Goal: Register for event/course

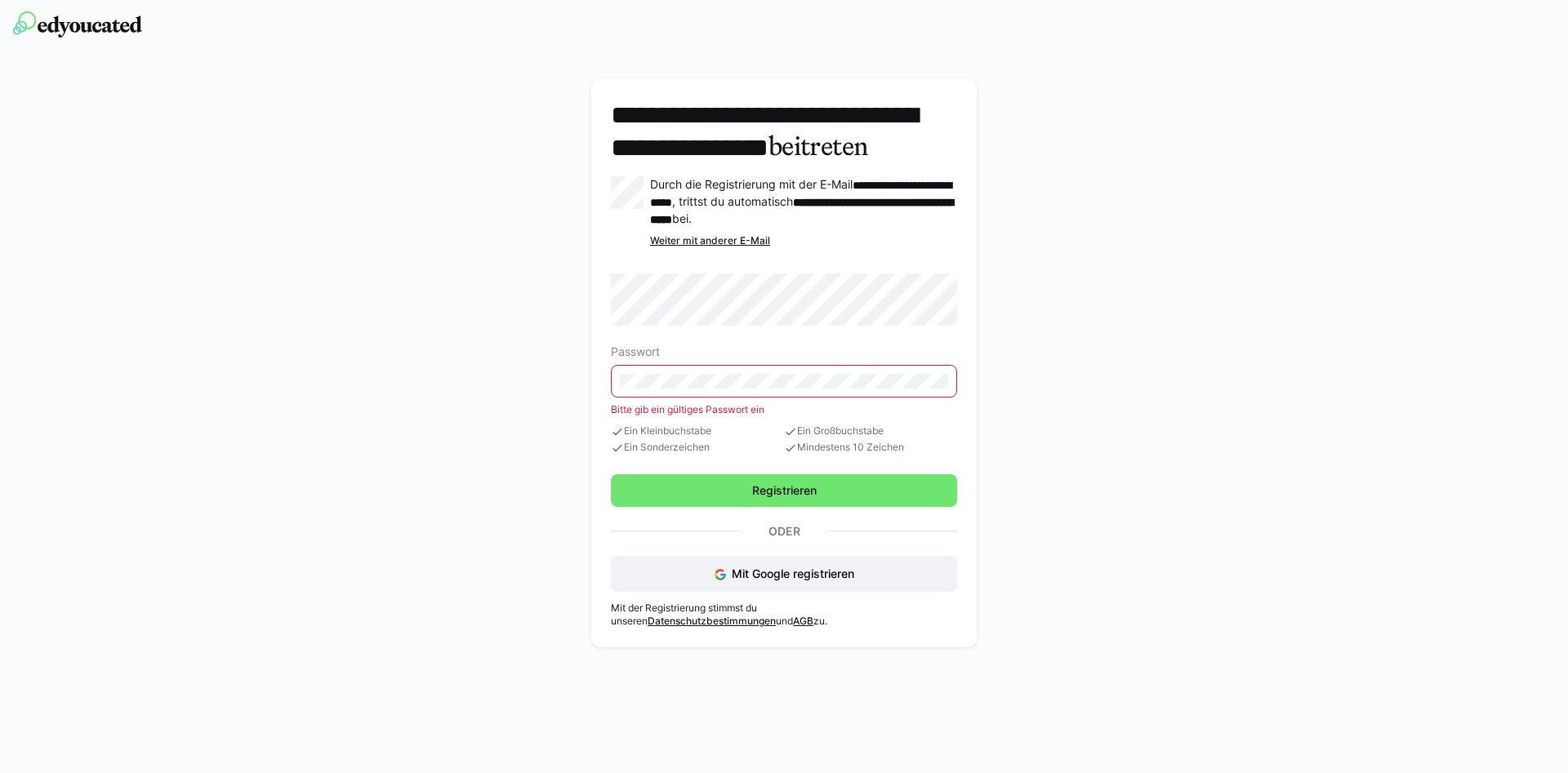
click at [716, 398] on eds-input at bounding box center [784, 381] width 347 height 33
click at [786, 498] on span "Registrieren" at bounding box center [784, 490] width 69 height 16
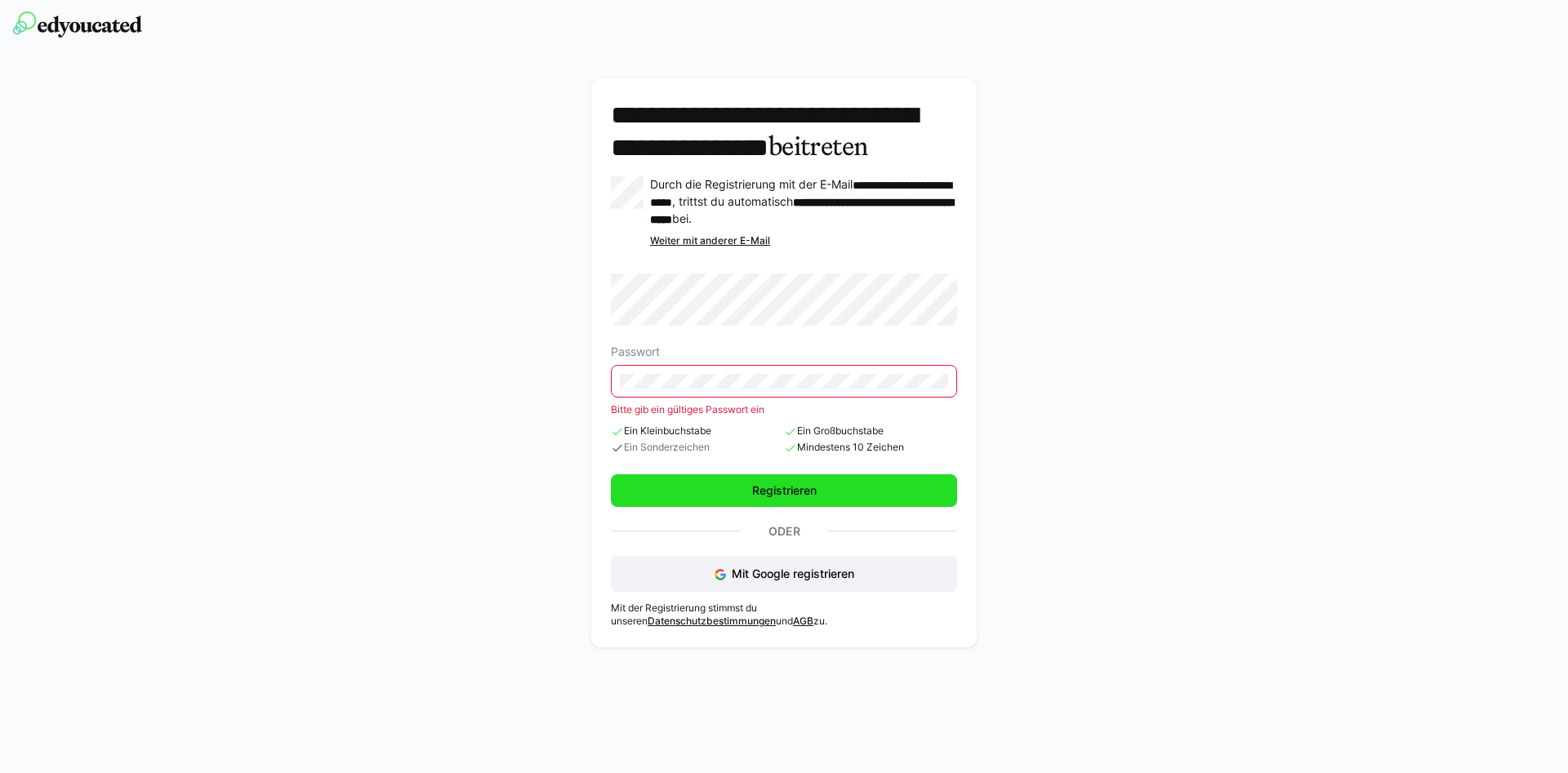
click at [786, 498] on span "Registrieren" at bounding box center [784, 490] width 69 height 16
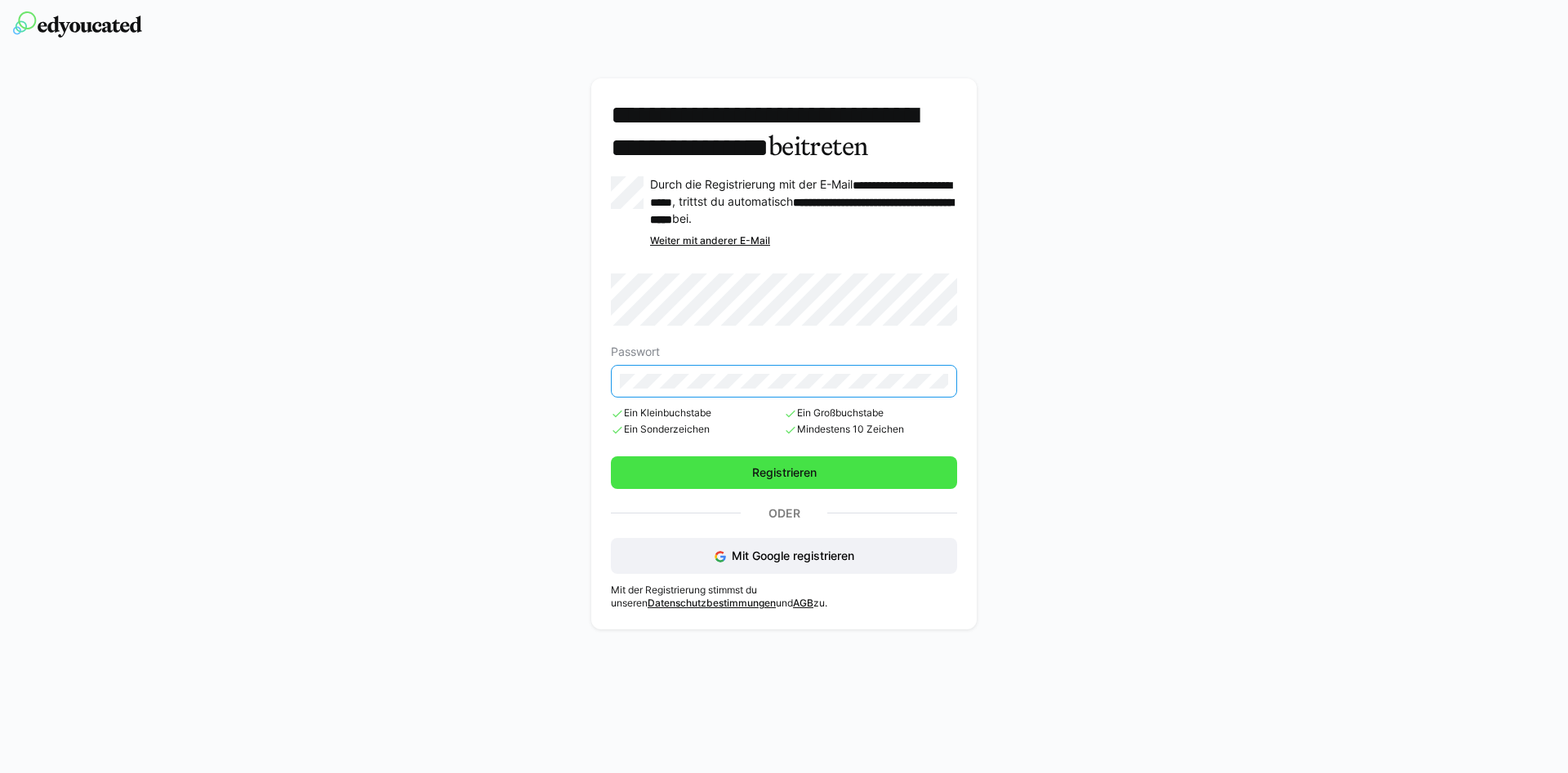
click at [781, 481] on span "Registrieren" at bounding box center [784, 472] width 69 height 16
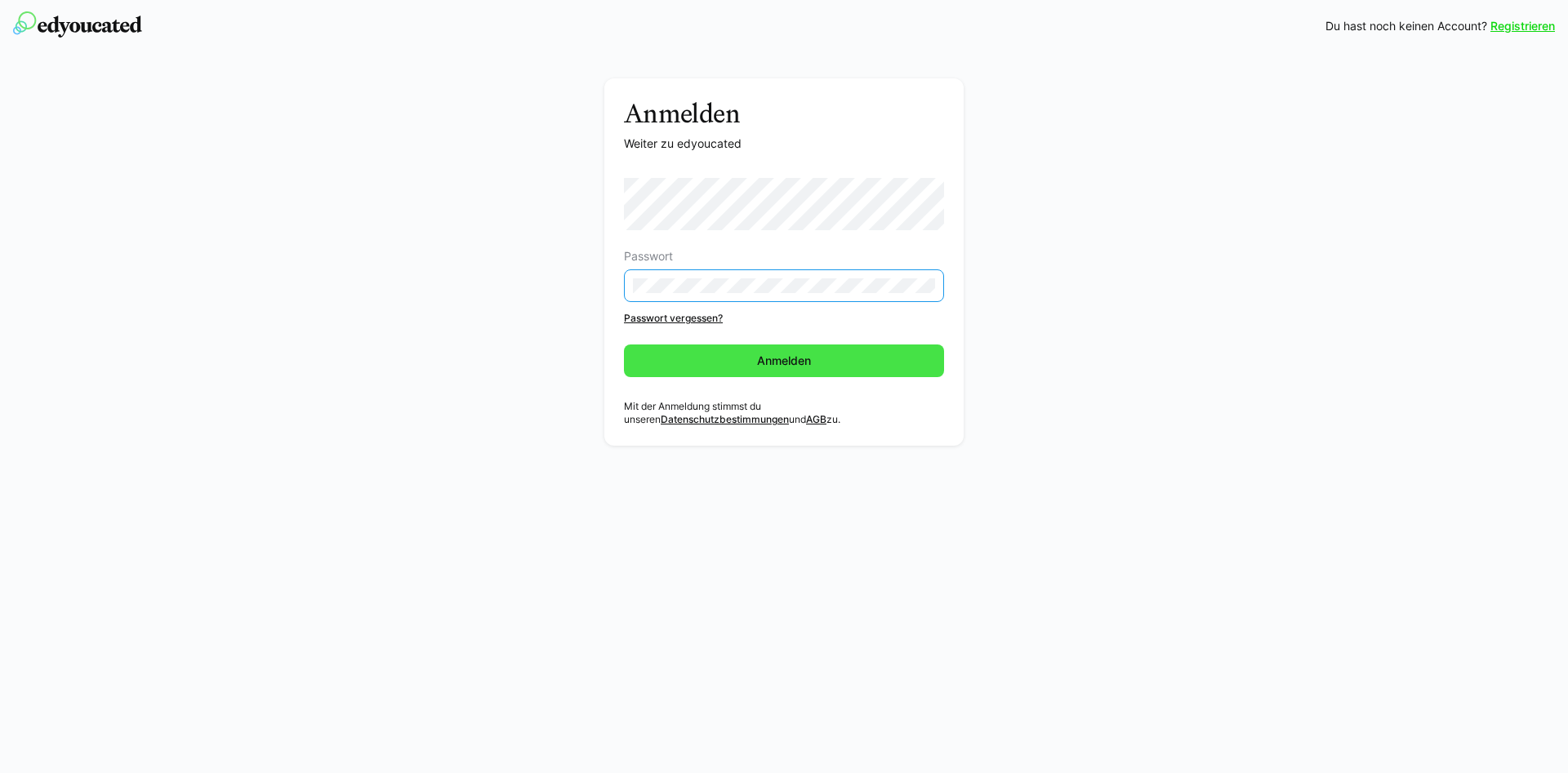
click at [811, 362] on form "Passwort Passwort vergessen? [GEOGRAPHIC_DATA]" at bounding box center [784, 278] width 320 height 199
click at [770, 357] on span "Anmelden" at bounding box center [784, 360] width 59 height 16
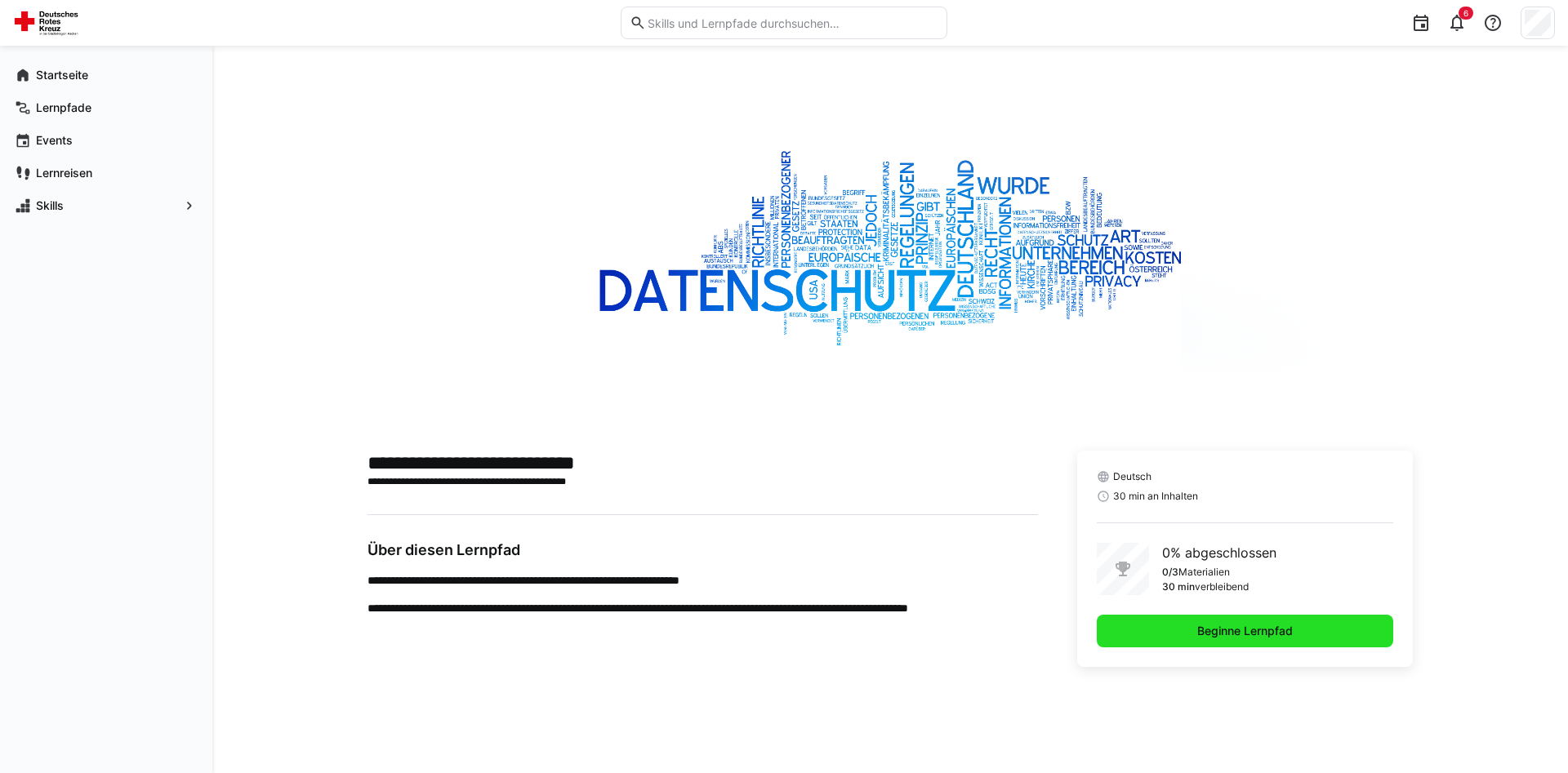
click at [1229, 630] on span "Beginne Lernpfad" at bounding box center [1245, 630] width 101 height 16
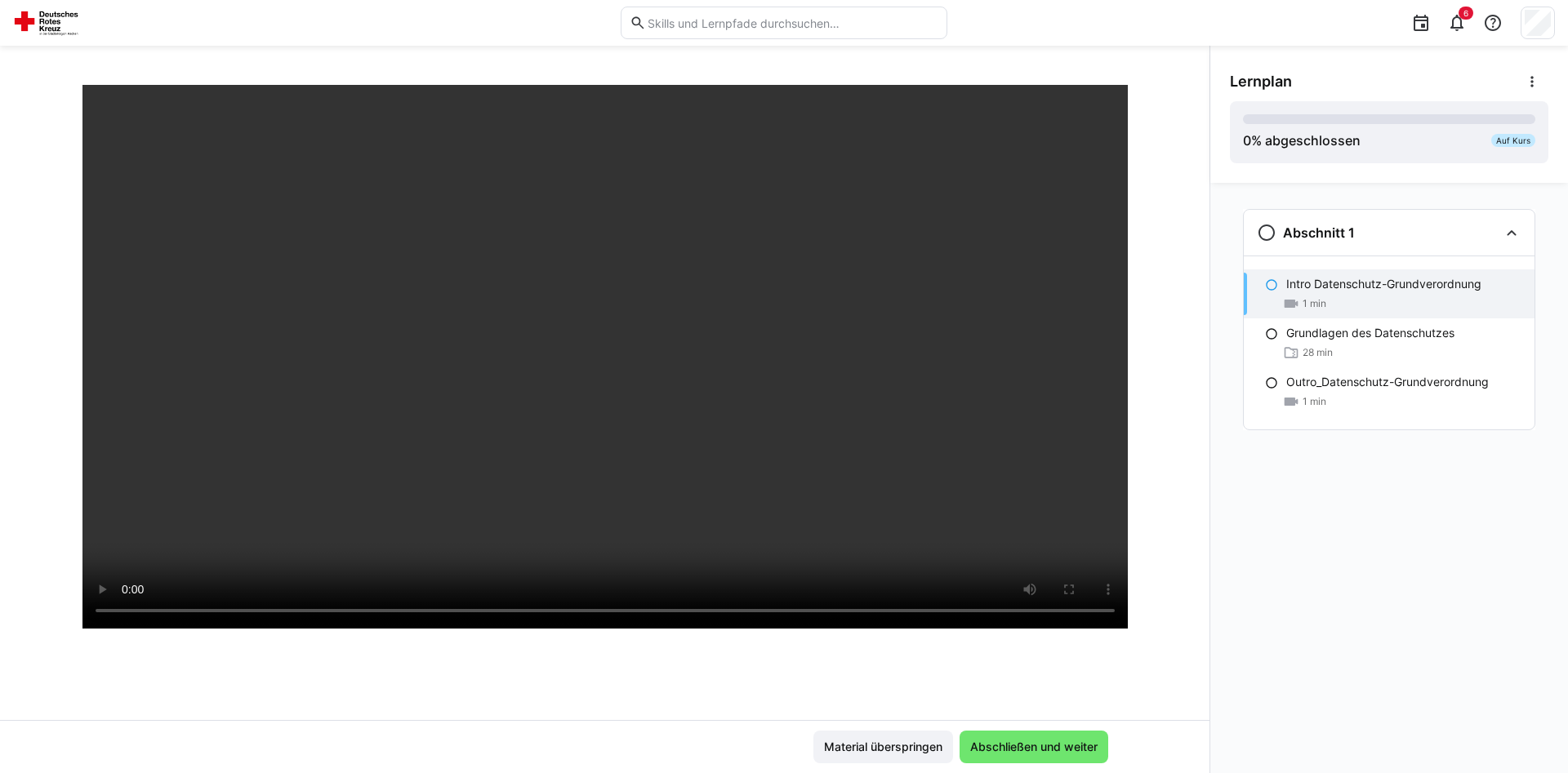
scroll to position [280, 0]
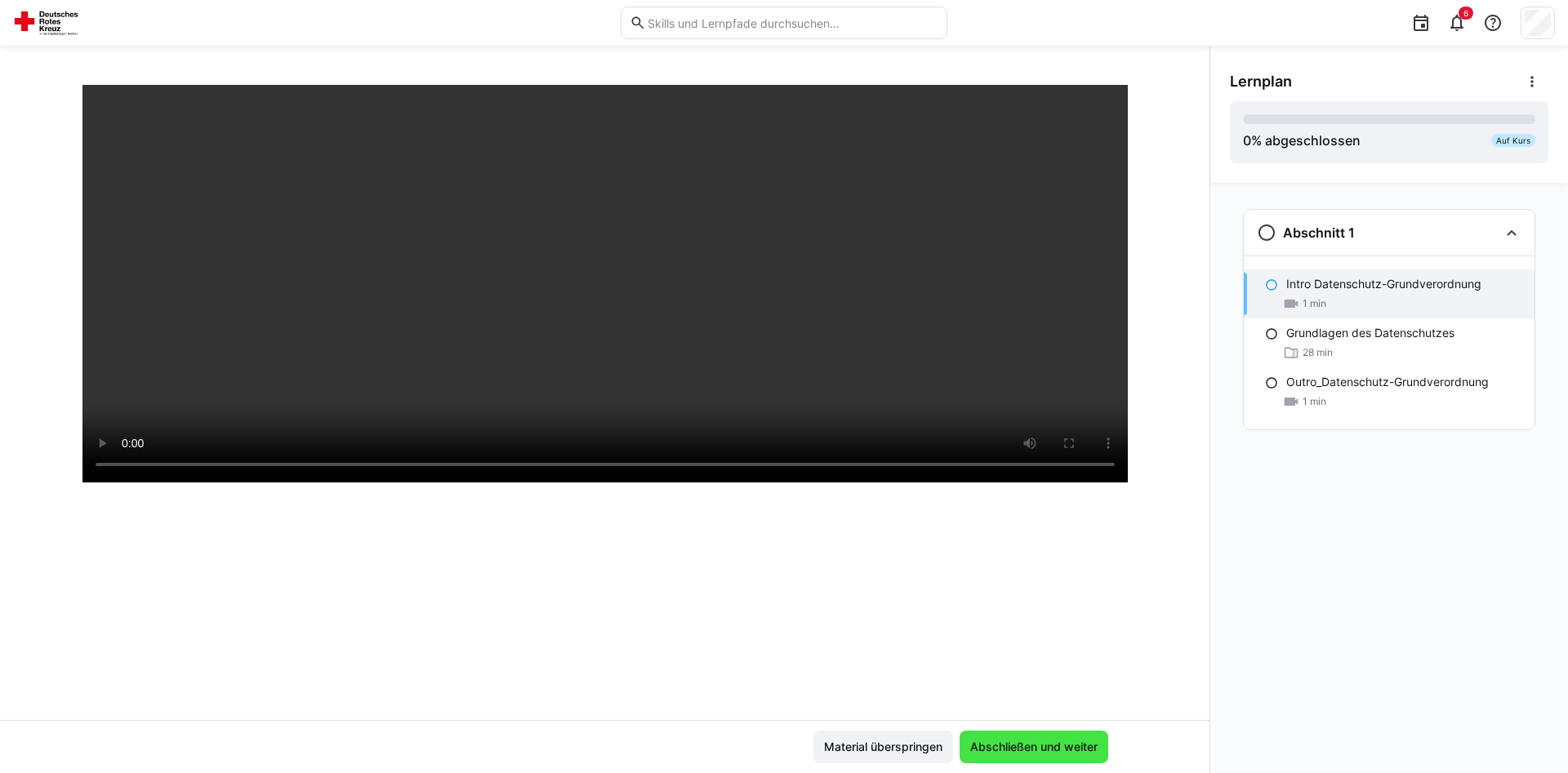
click at [1039, 741] on span "Abschließen und weiter" at bounding box center [1034, 746] width 133 height 16
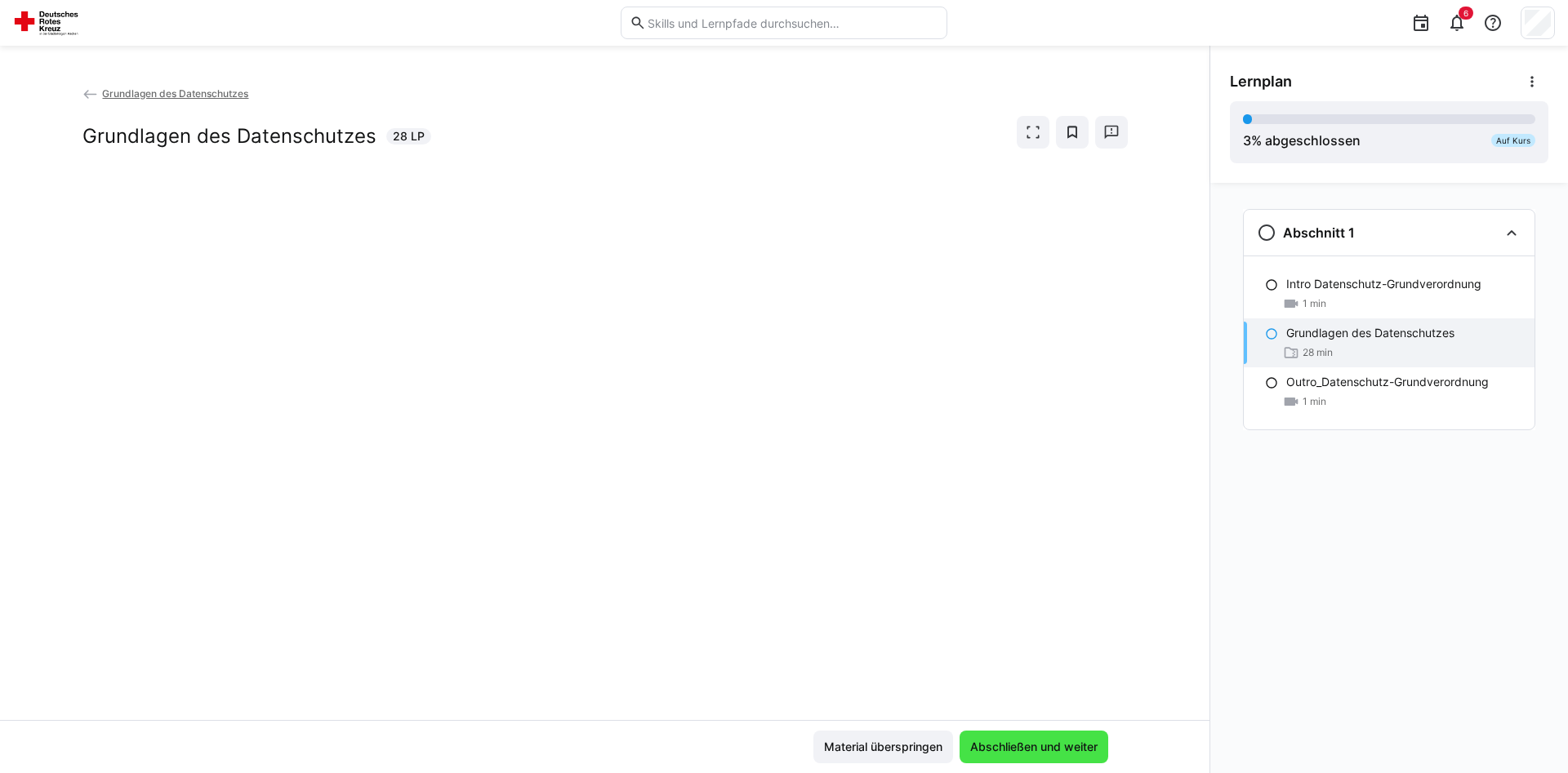
scroll to position [0, 0]
